Goal: Task Accomplishment & Management: Manage account settings

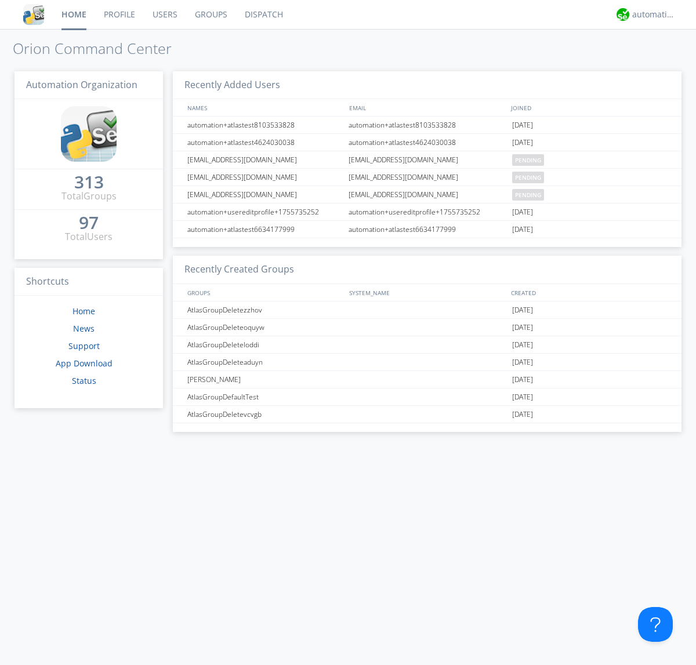
click at [164, 14] on link "Users" at bounding box center [165, 14] width 42 height 29
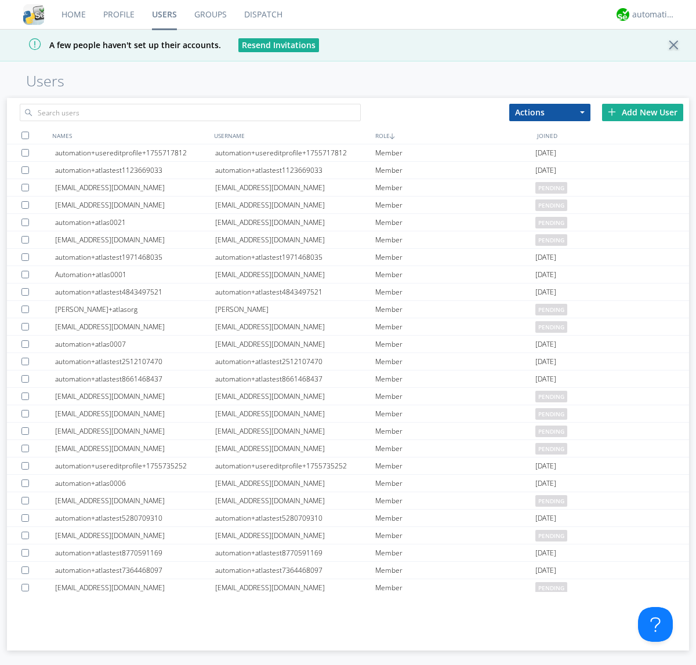
click at [642, 112] on div "Add New User" at bounding box center [642, 112] width 81 height 17
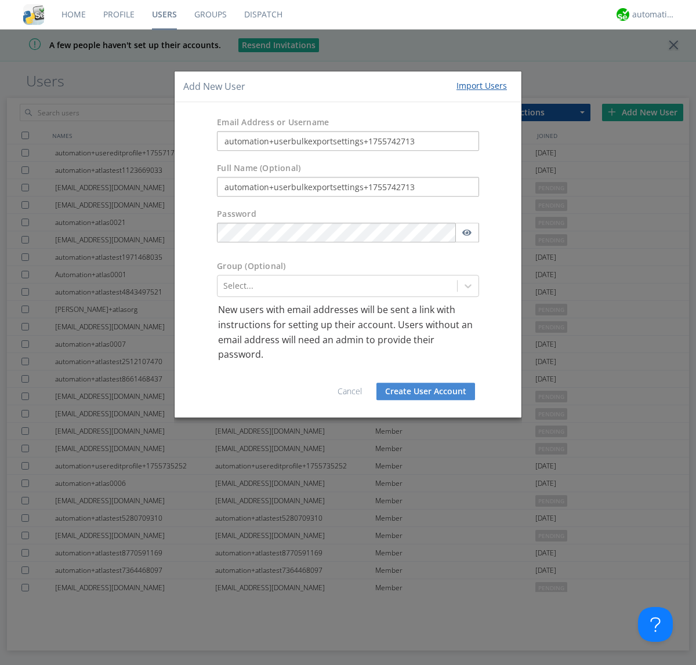
click at [425, 391] on button "Create User Account" at bounding box center [425, 391] width 99 height 17
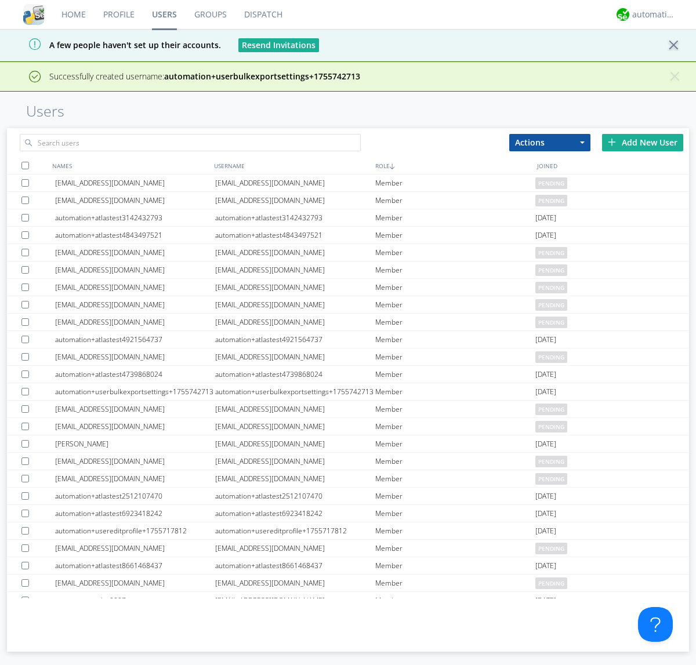
click at [642, 142] on div "Add New User" at bounding box center [642, 142] width 81 height 17
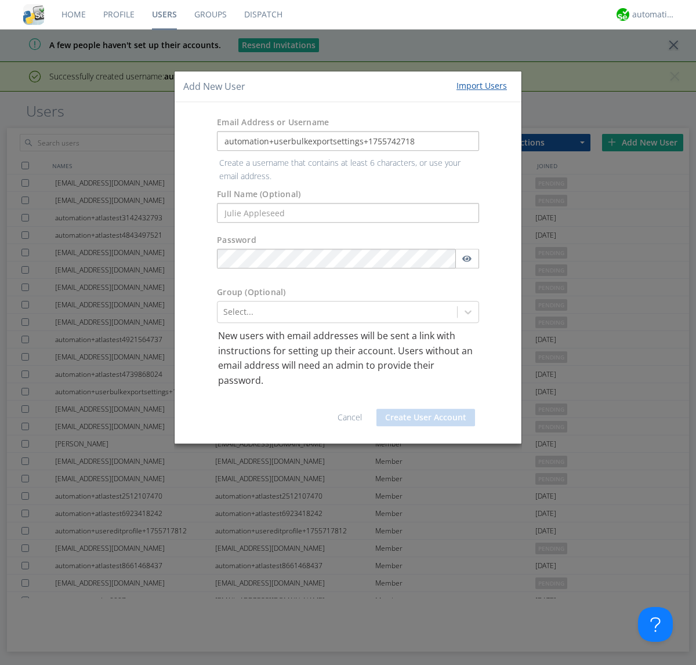
type input "automation+userbulkexportsettings+1755742718"
click at [425, 409] on button "Create User Account" at bounding box center [425, 417] width 99 height 17
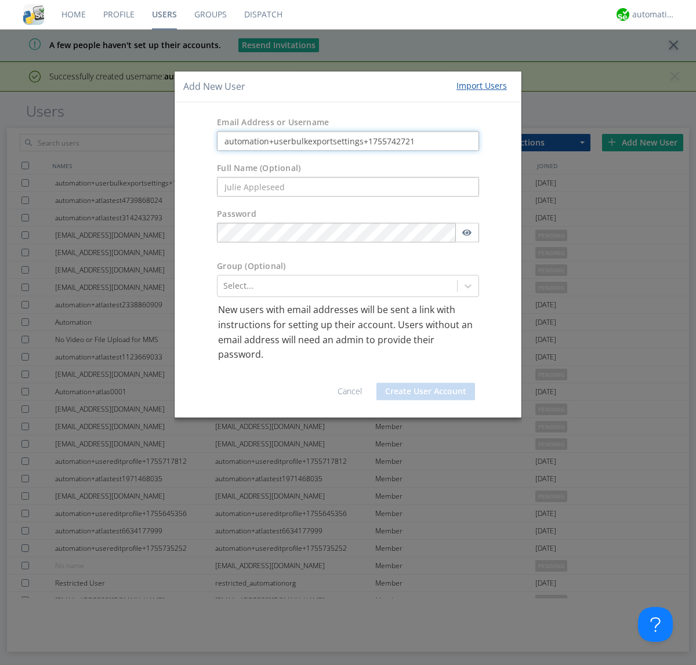
type input "automation+userbulkexportsettings+1755742721"
click at [425, 391] on button "Create User Account" at bounding box center [425, 391] width 99 height 17
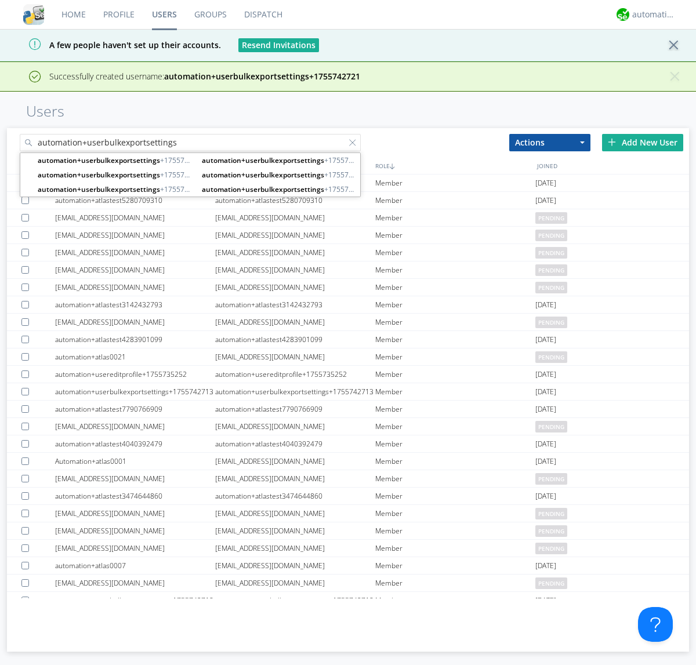
type input "automation+userbulkexportsettings"
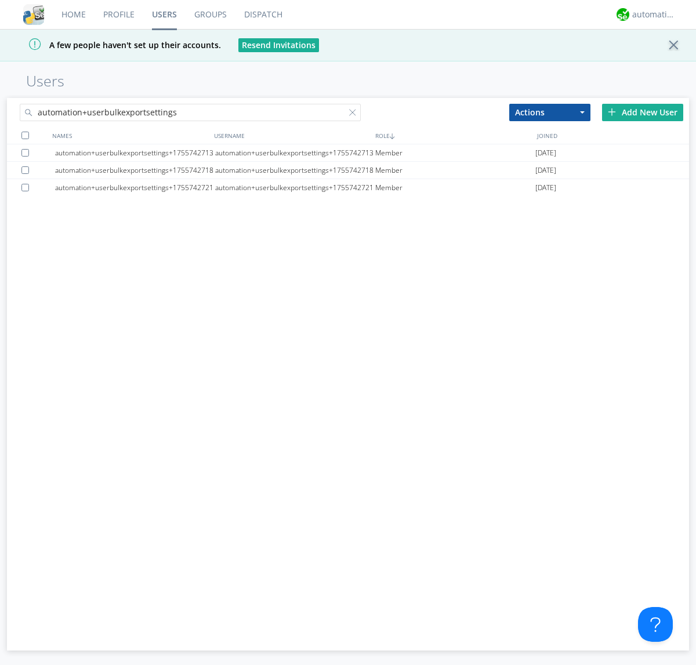
click at [25, 135] on div at bounding box center [25, 136] width 8 height 8
click at [550, 112] on button "Actions" at bounding box center [549, 112] width 81 height 17
click at [0, 0] on link "Export Users" at bounding box center [0, 0] width 0 height 0
click at [355, 114] on div at bounding box center [355, 115] width 12 height 12
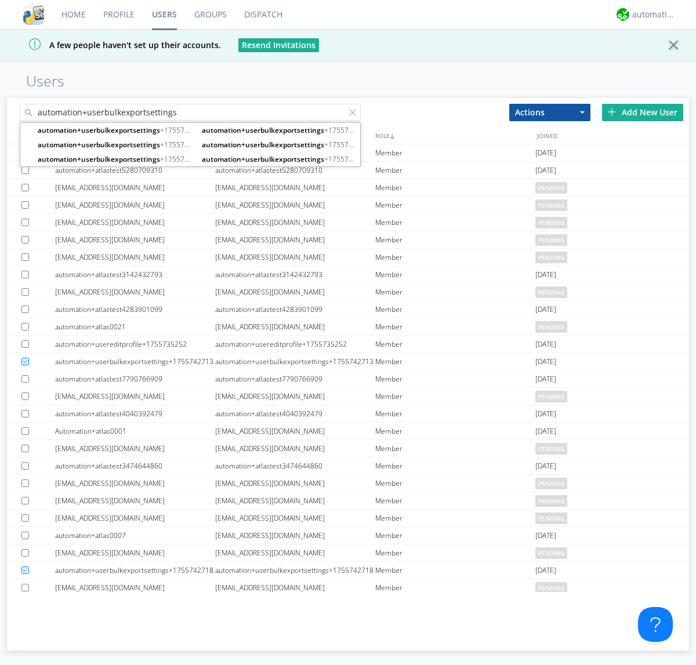
type input "automation+userbulkexportsettings"
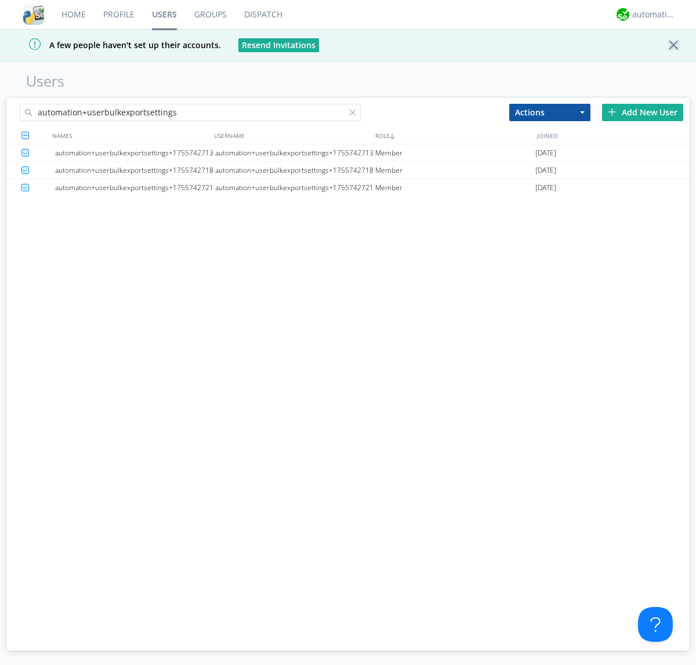
click at [550, 112] on button "Actions" at bounding box center [549, 112] width 81 height 17
click at [0, 0] on link "Delete User" at bounding box center [0, 0] width 0 height 0
